Goal: Information Seeking & Learning: Learn about a topic

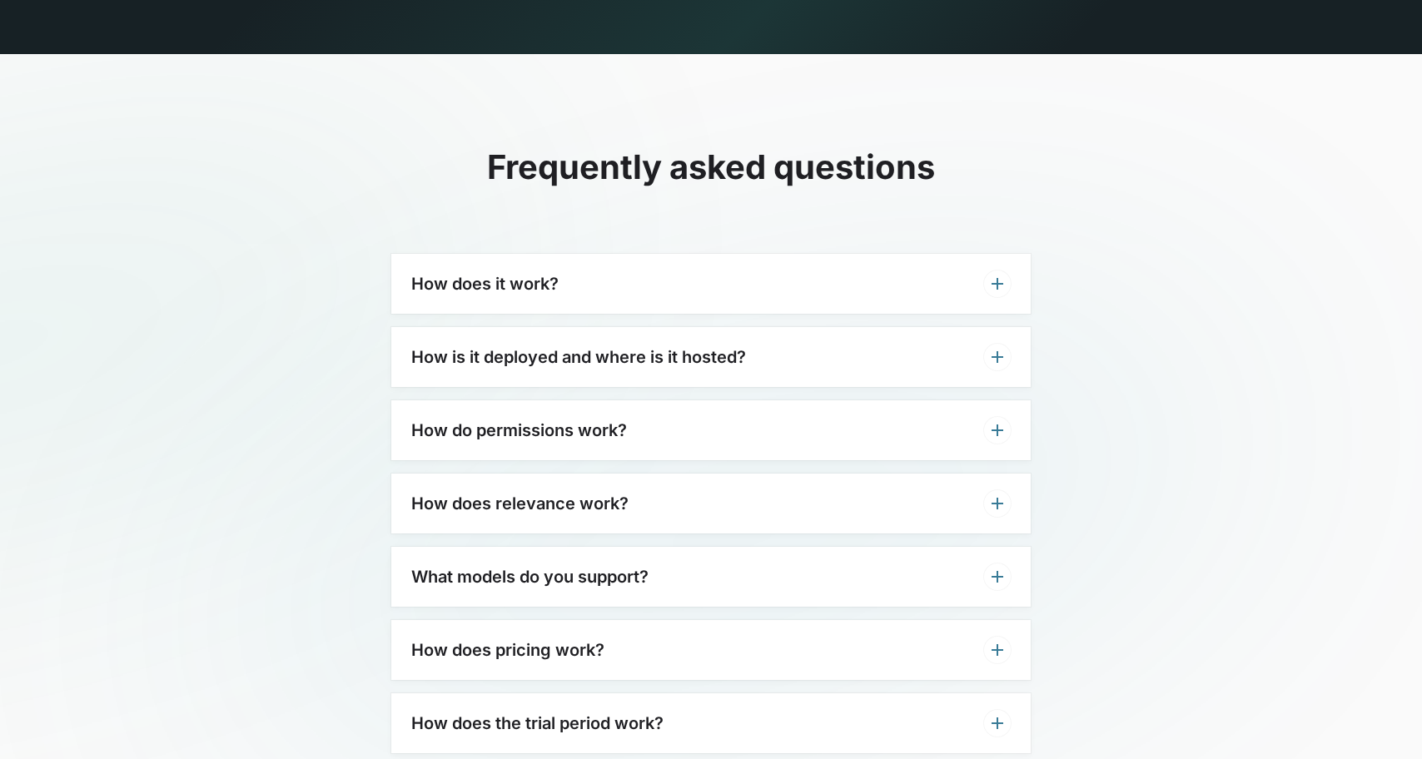
scroll to position [5070, 0]
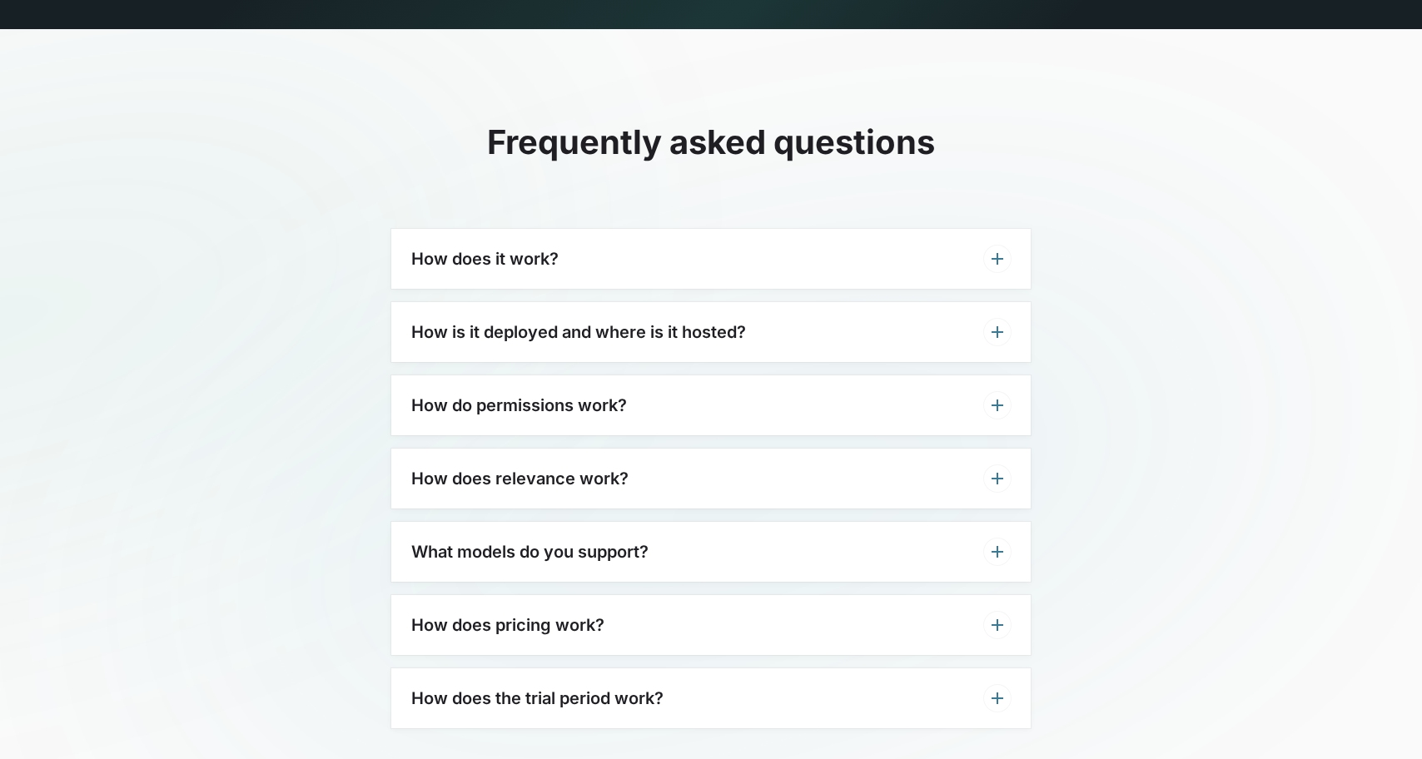
click at [844, 302] on div "How is it deployed and where is it hosted?" at bounding box center [711, 332] width 640 height 60
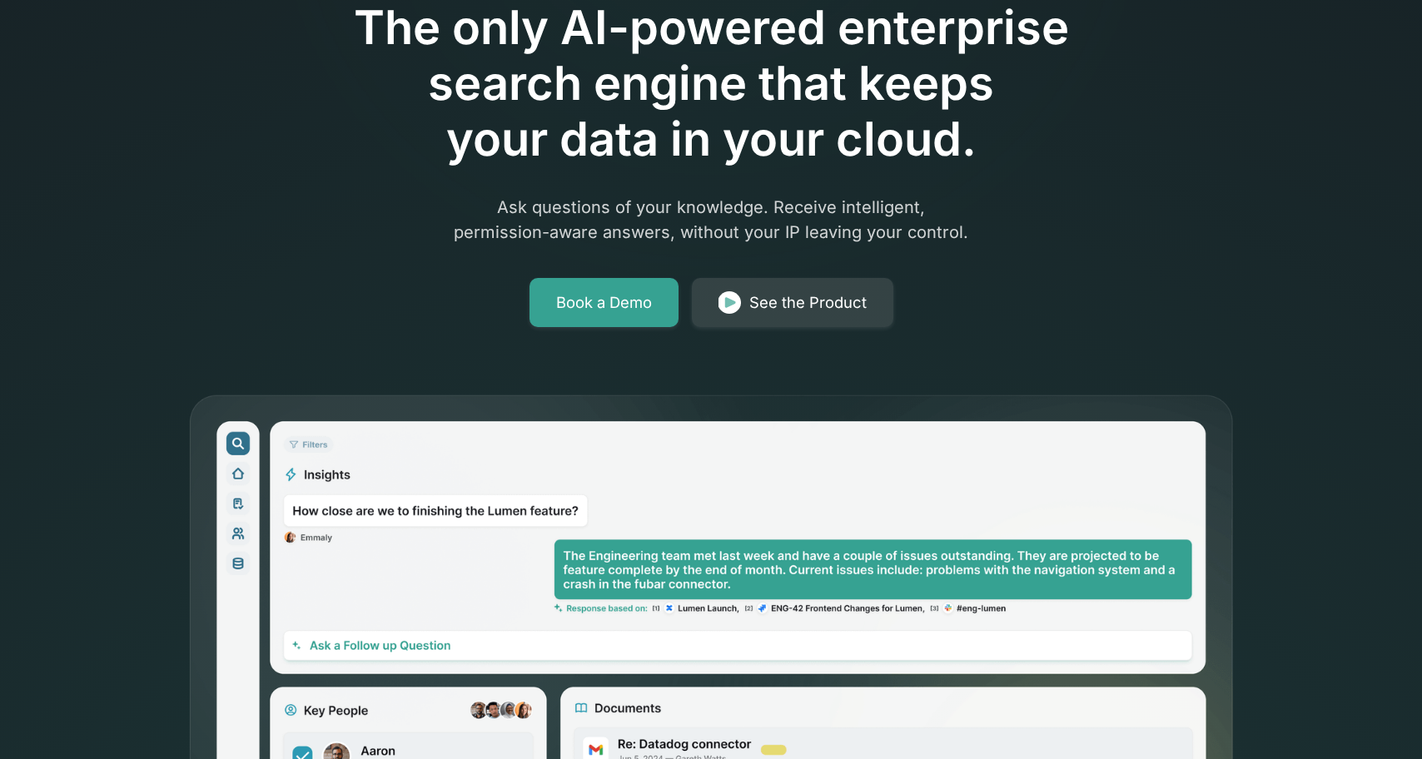
scroll to position [0, 0]
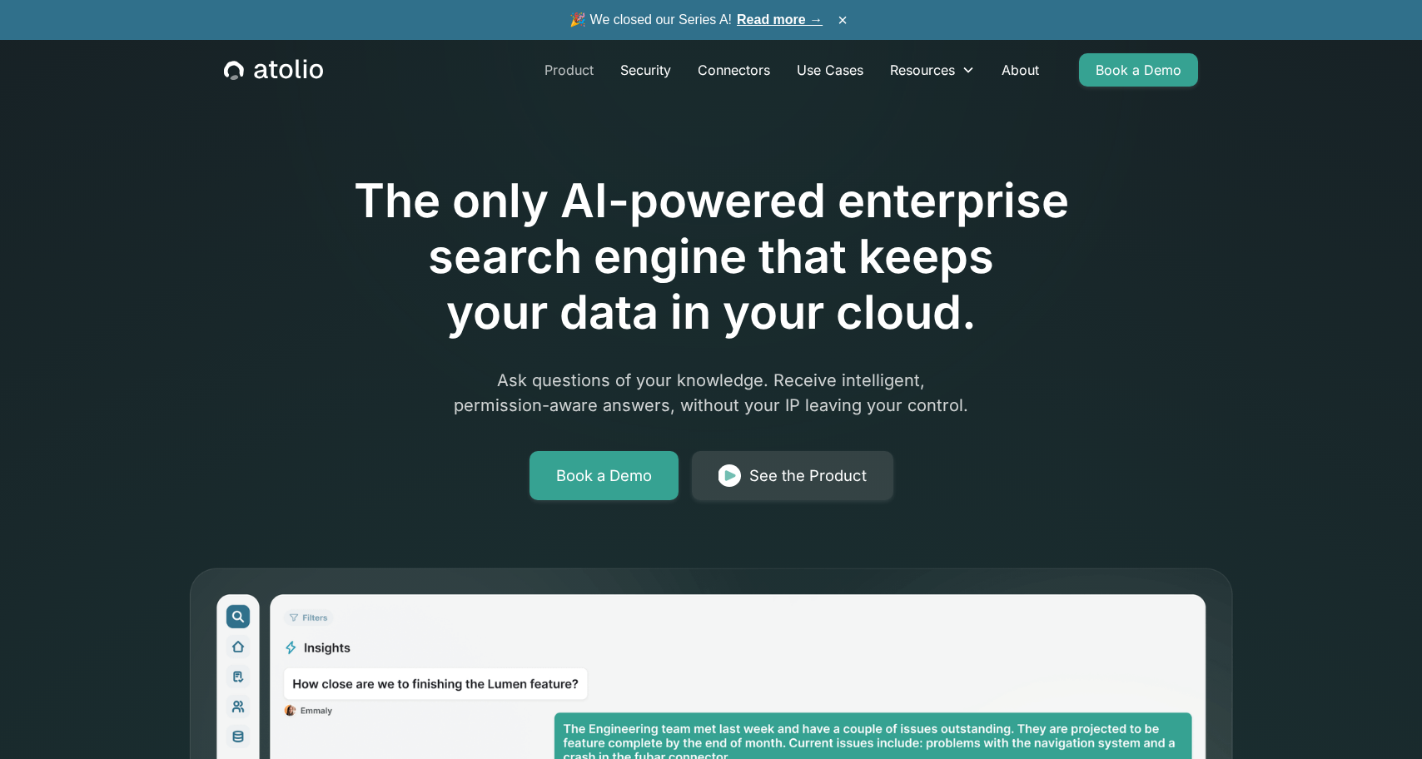
click at [577, 73] on link "Product" at bounding box center [569, 69] width 76 height 33
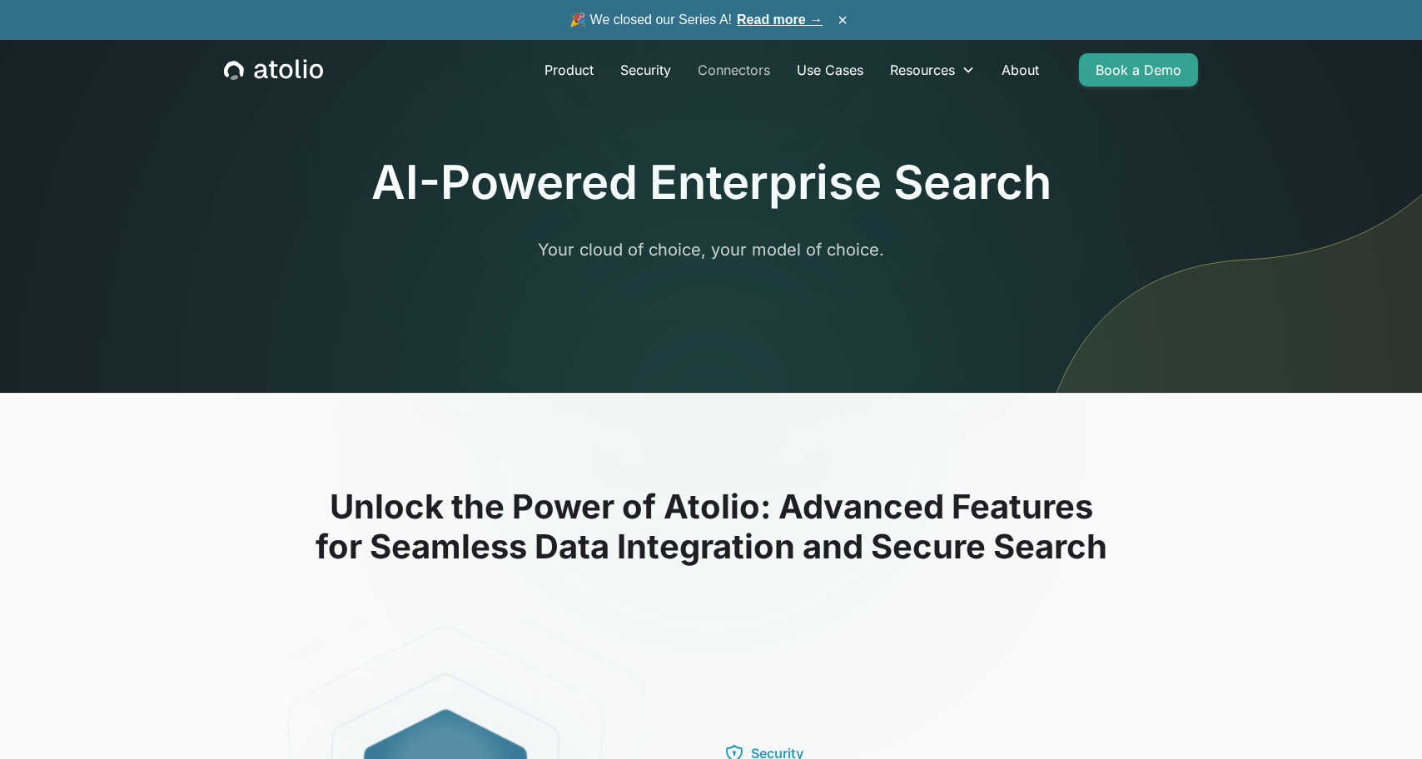
click at [745, 74] on link "Connectors" at bounding box center [734, 69] width 99 height 33
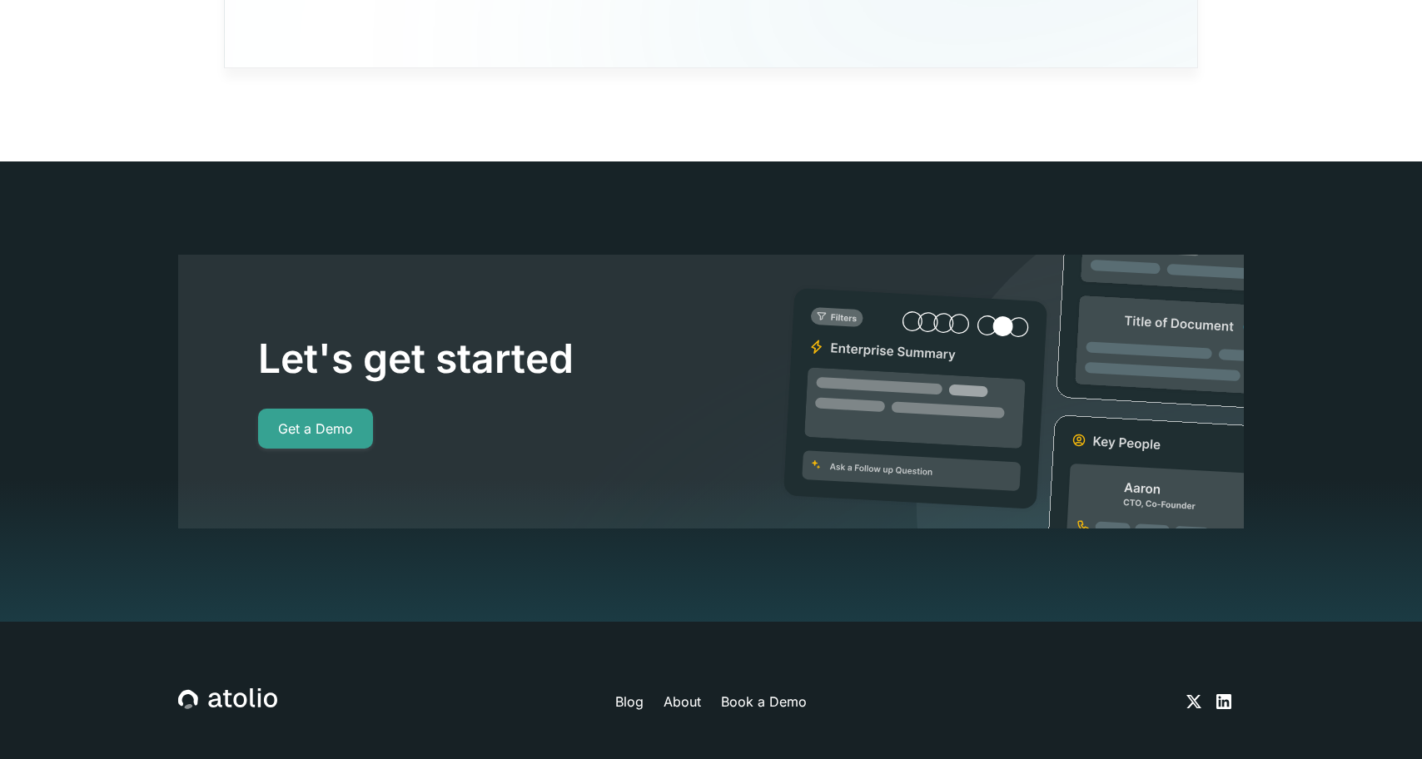
scroll to position [15360, 0]
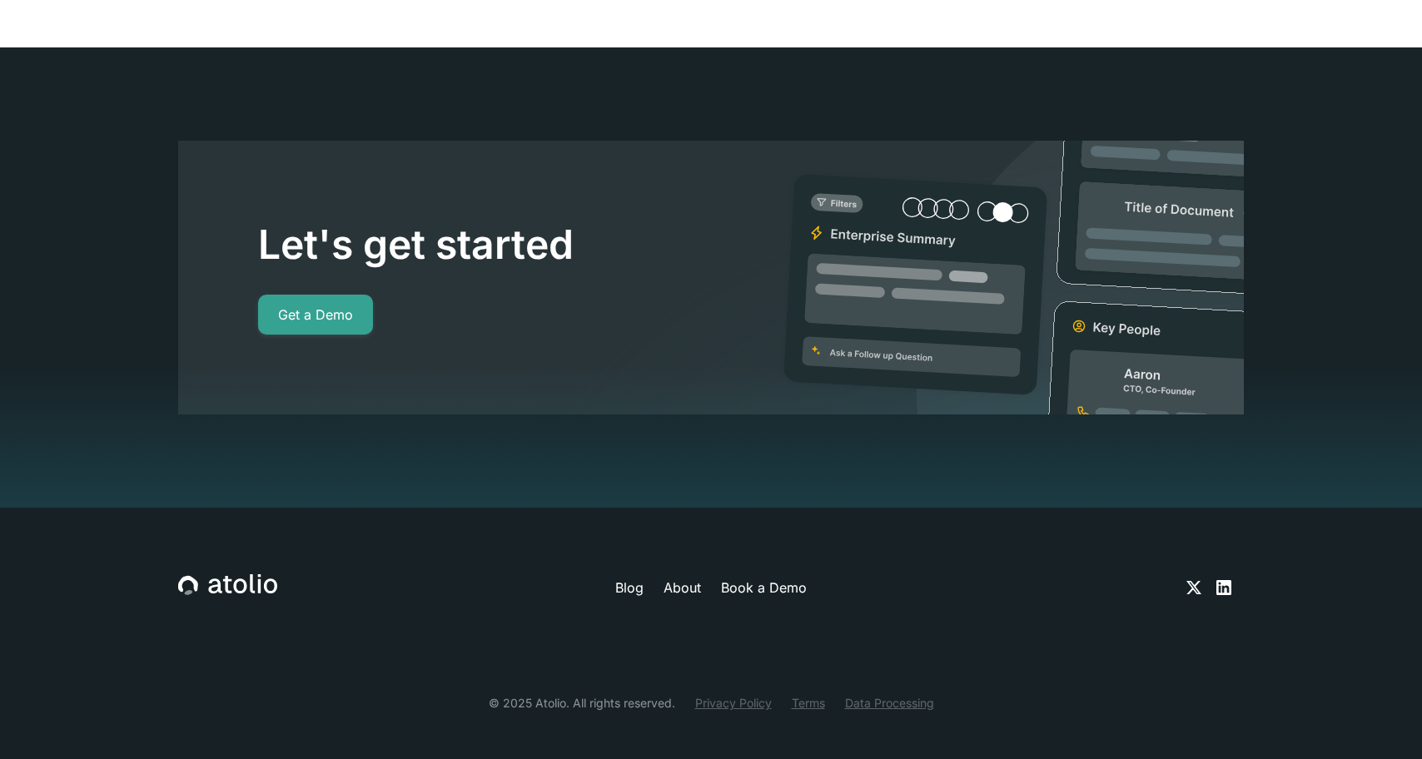
click at [685, 578] on link "About" at bounding box center [682, 588] width 37 height 20
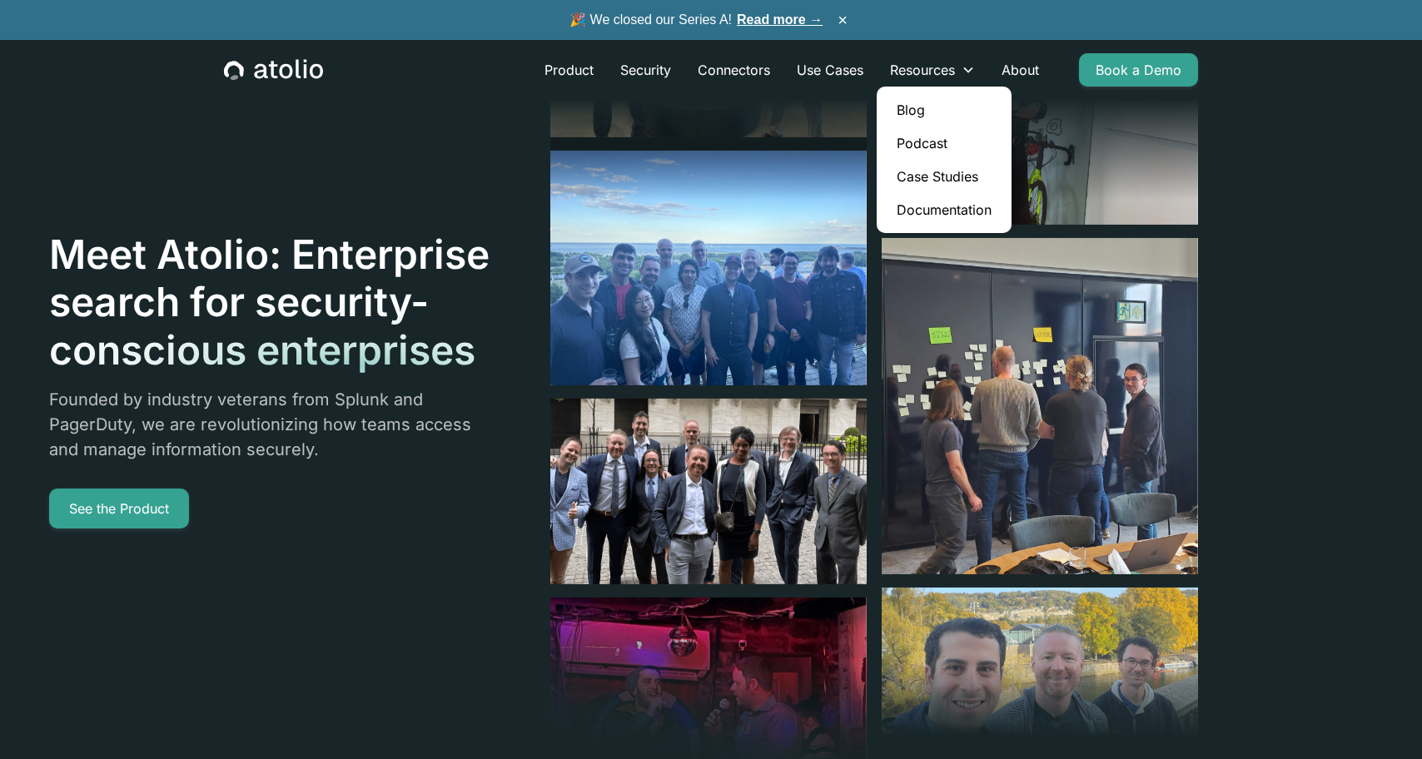
click at [935, 208] on link "Documentation" at bounding box center [945, 209] width 122 height 33
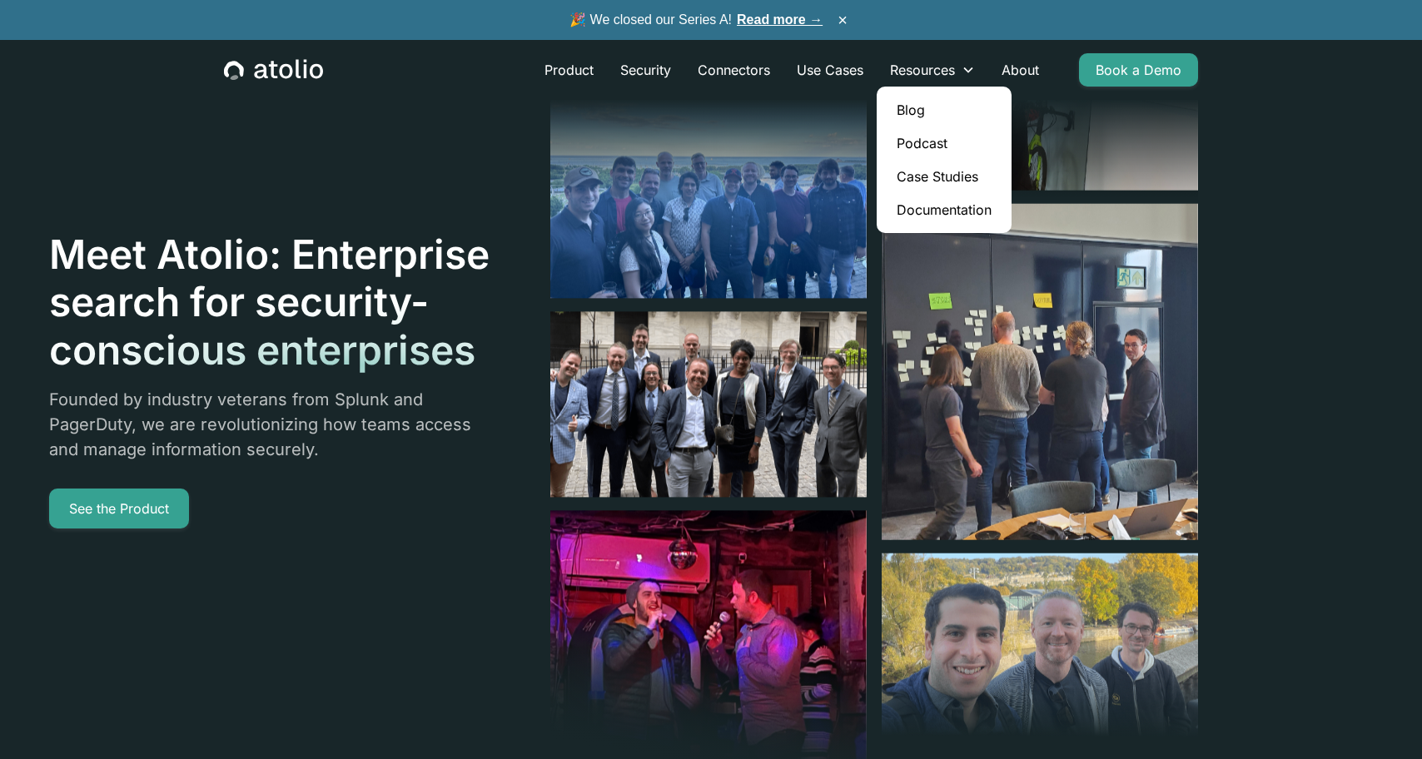
click at [913, 109] on link "Blog" at bounding box center [945, 109] width 122 height 33
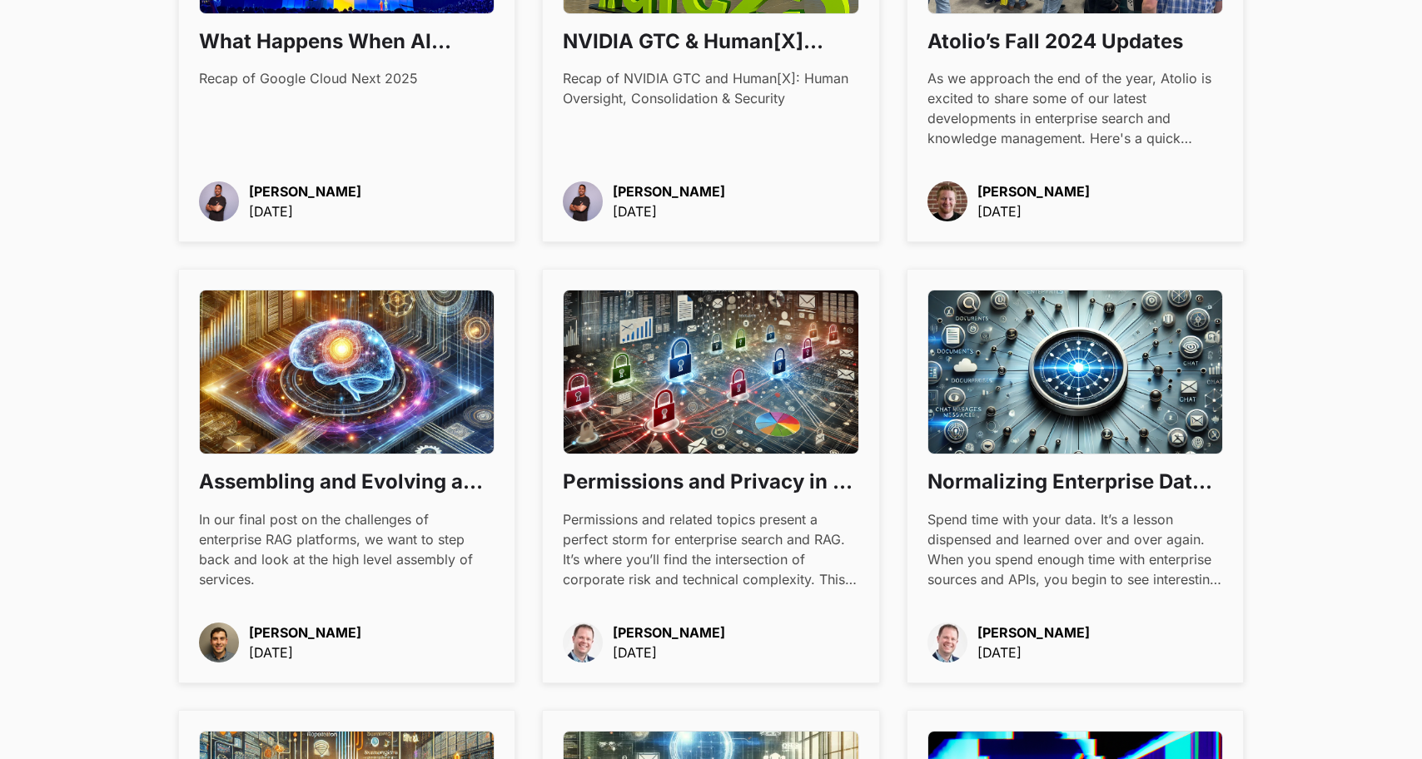
scroll to position [1361, 0]
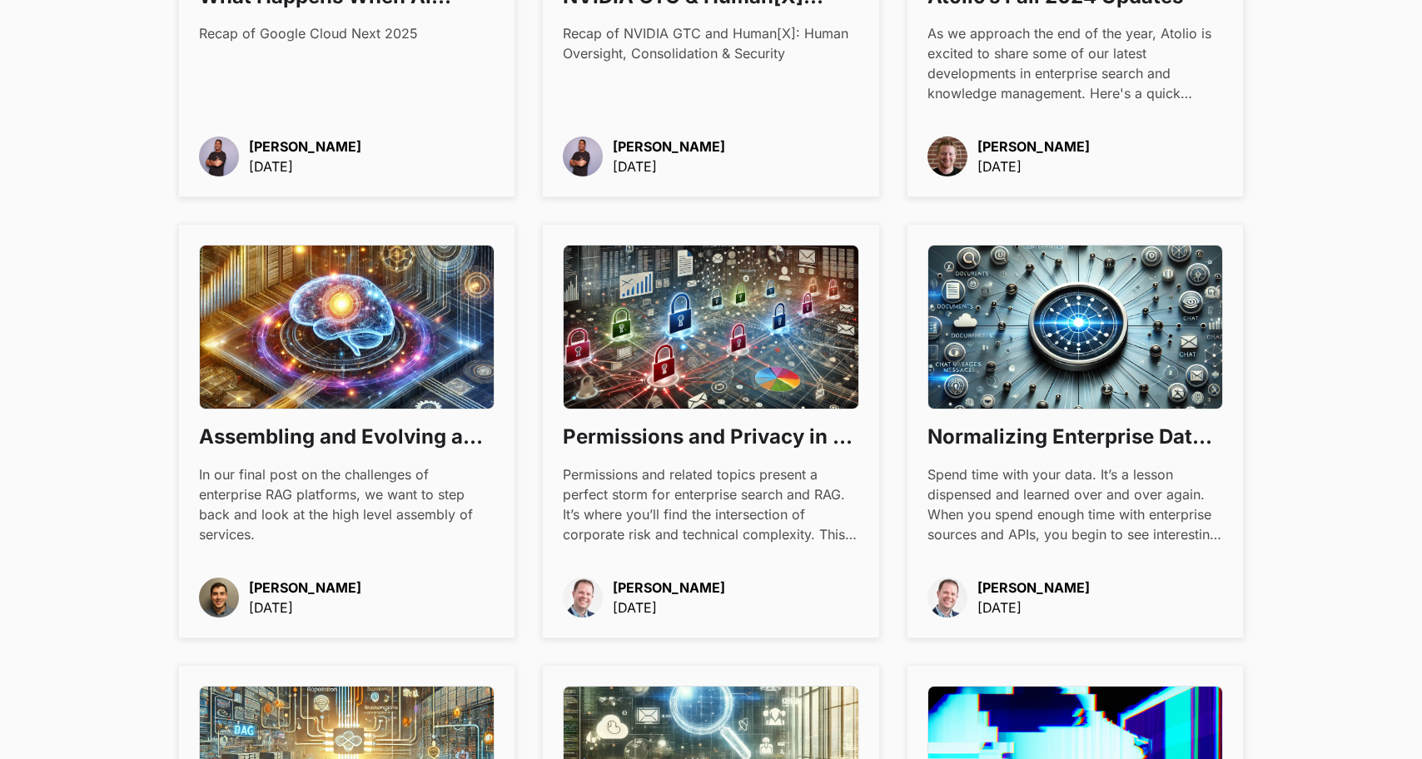
click at [715, 448] on h3 "Permissions and Privacy in an Enterprise RAG Platform" at bounding box center [711, 437] width 296 height 28
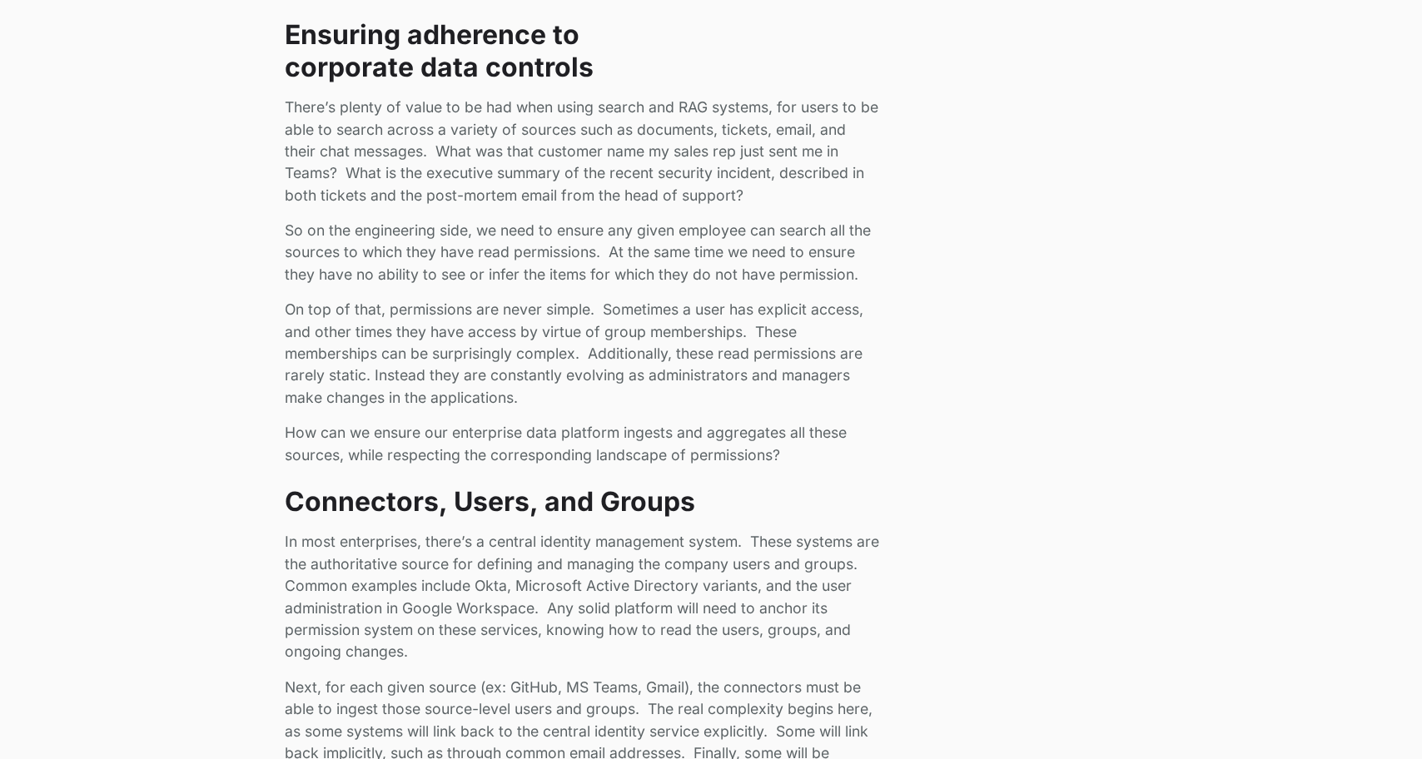
scroll to position [1179, 0]
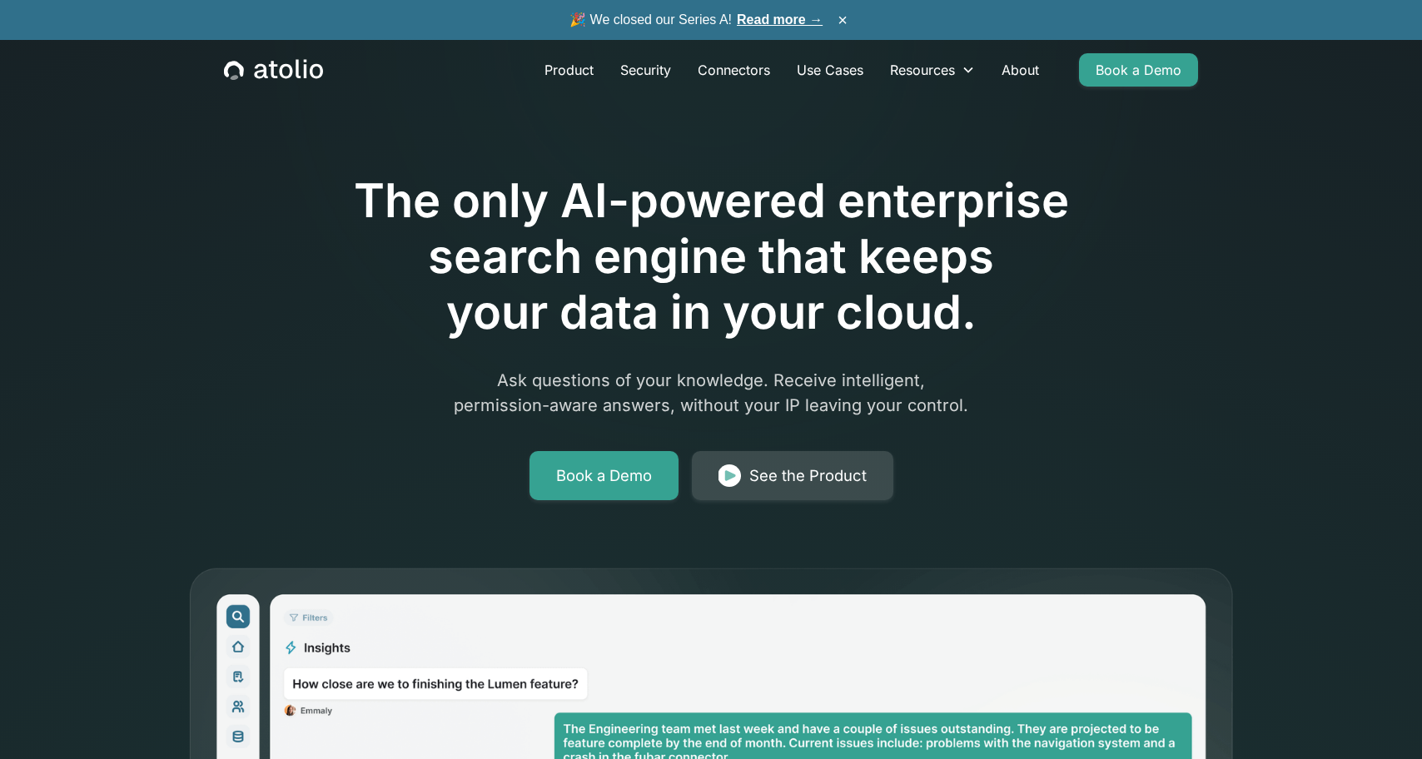
click at [749, 469] on link "See the Product" at bounding box center [793, 476] width 202 height 50
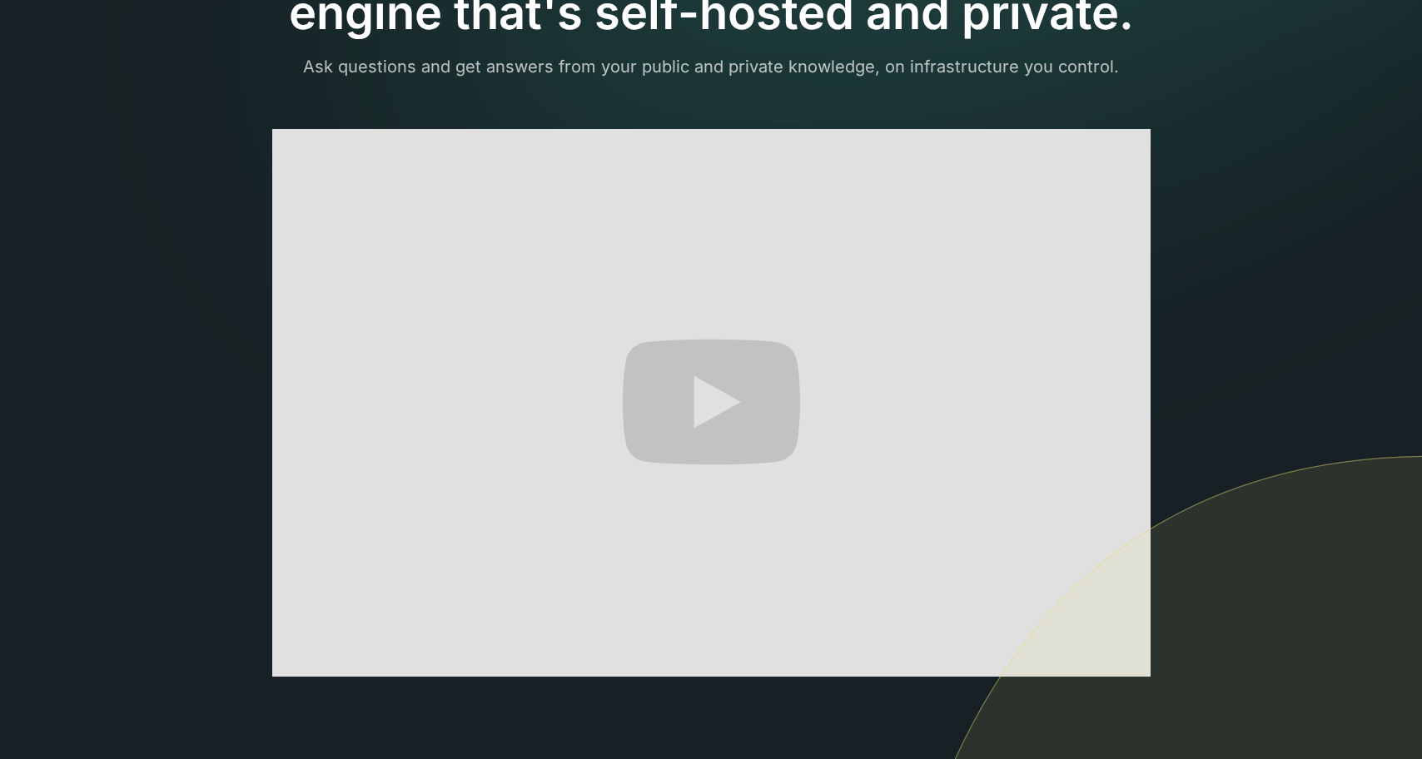
scroll to position [239, 0]
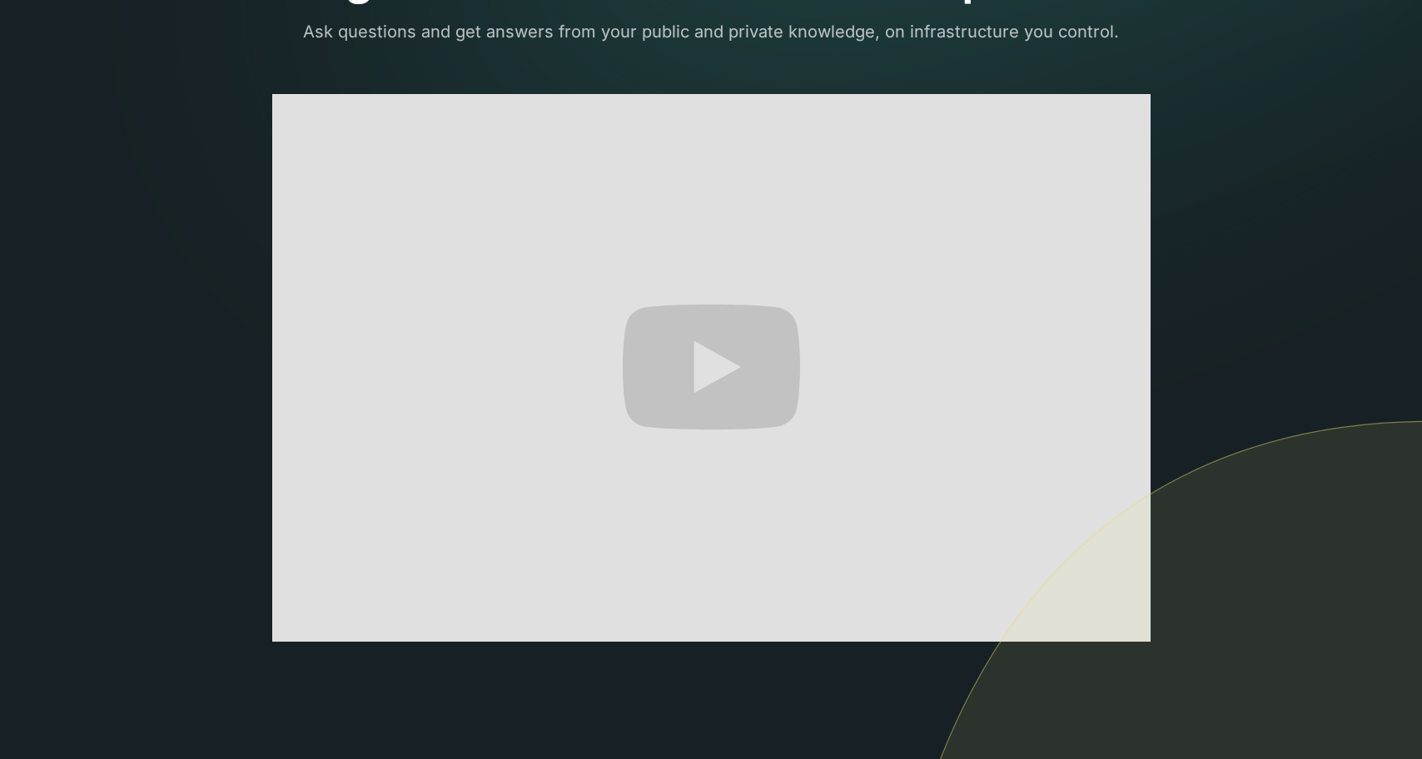
click at [1126, 635] on img at bounding box center [1151, 698] width 542 height 555
click at [1123, 628] on img at bounding box center [1151, 698] width 542 height 555
click at [1064, 665] on img at bounding box center [1151, 698] width 542 height 555
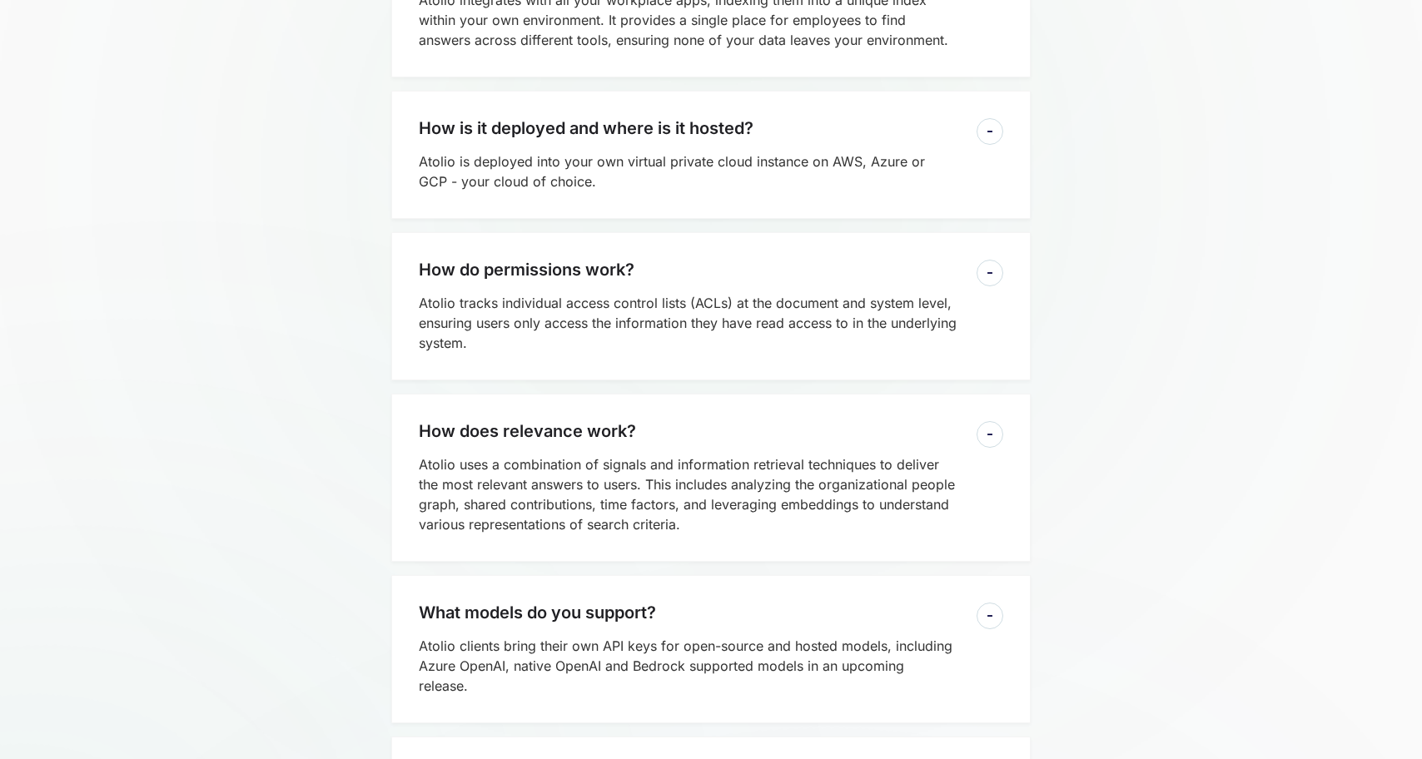
scroll to position [3961, 0]
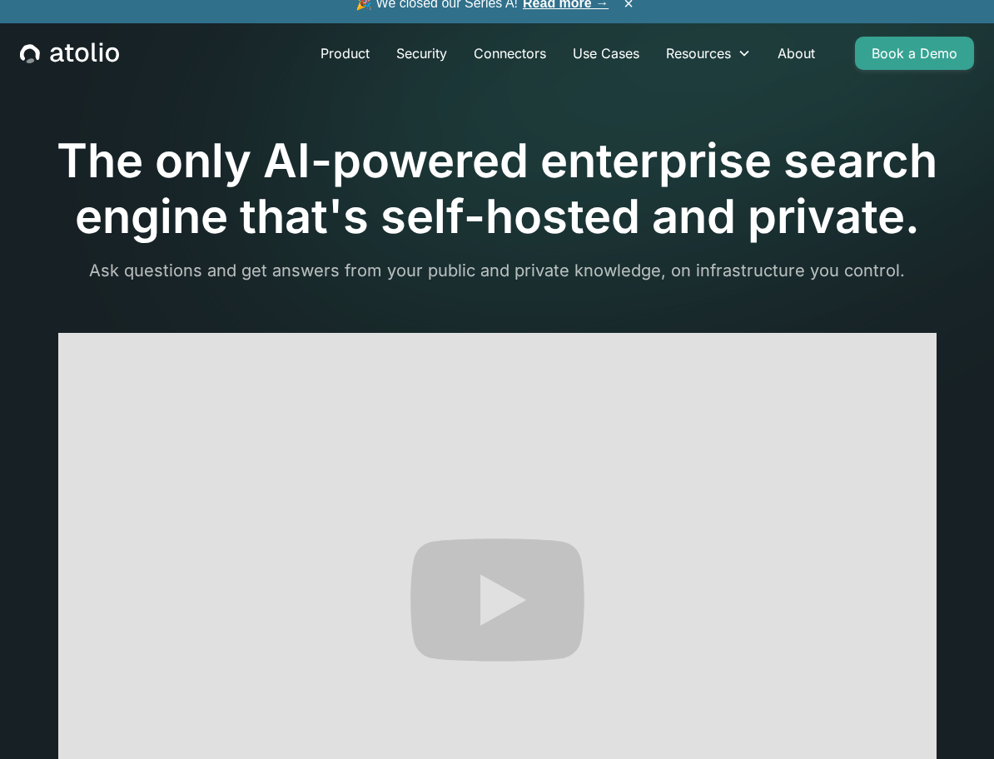
click at [111, 61] on icon "home" at bounding box center [112, 54] width 13 height 15
